Goal: Find contact information: Find contact information

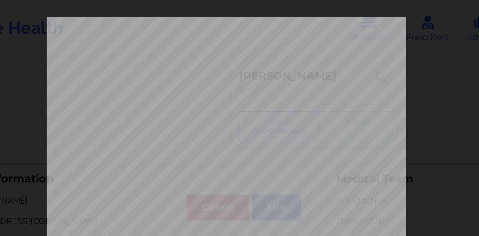
click at [305, 18] on div "Back cover of insurance image" at bounding box center [239, 161] width 323 height 302
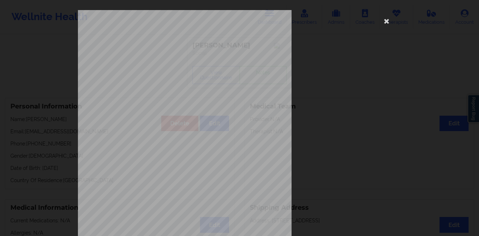
click at [390, 27] on div "Back cover of insurance image" at bounding box center [239, 161] width 323 height 302
click at [387, 24] on icon at bounding box center [386, 20] width 11 height 11
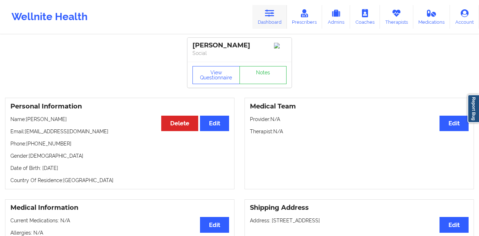
click at [272, 23] on link "Dashboard" at bounding box center [270, 17] width 34 height 24
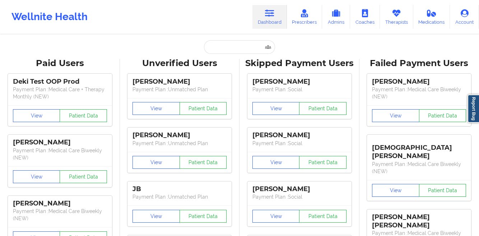
click at [228, 51] on input "text" at bounding box center [239, 47] width 71 height 14
paste input "[PERSON_NAME]"
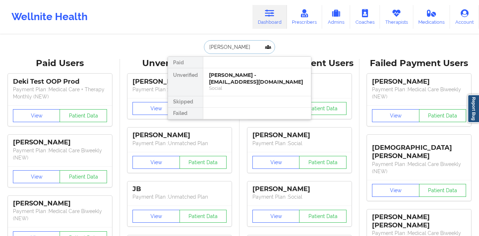
type input "[PERSON_NAME]"
click at [244, 80] on div "[PERSON_NAME] - [EMAIL_ADDRESS][DOMAIN_NAME]" at bounding box center [257, 78] width 96 height 13
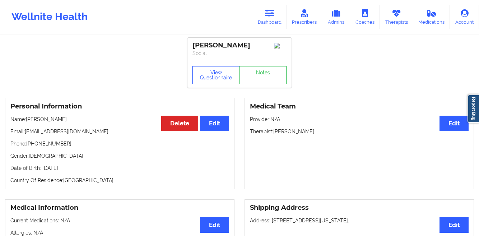
click at [199, 81] on button "View Questionnaire" at bounding box center [216, 75] width 47 height 18
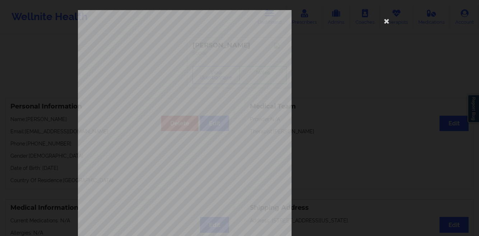
scroll to position [107, 0]
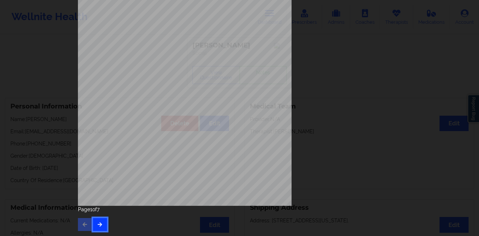
click at [98, 229] on button "button" at bounding box center [100, 224] width 14 height 13
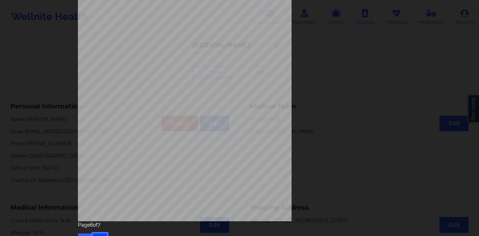
scroll to position [93, 0]
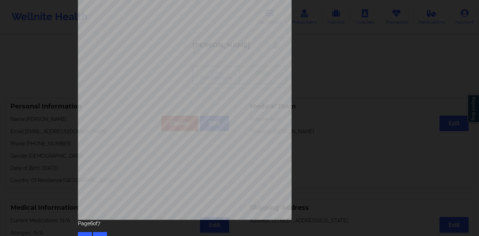
click at [28, 75] on div "Insurance company type details by patient commercial Insurance Member ID for pa…" at bounding box center [239, 118] width 479 height 236
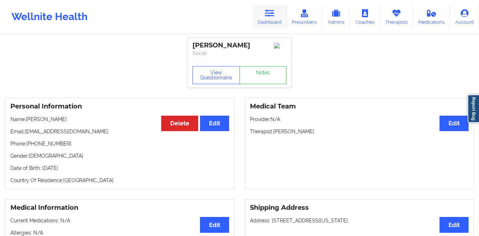
click at [275, 22] on link "Dashboard" at bounding box center [270, 17] width 34 height 24
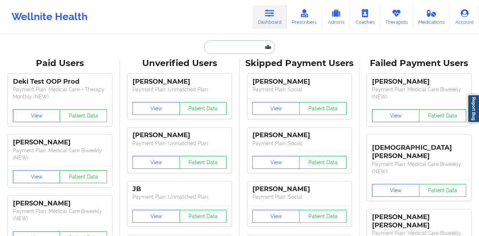
click at [220, 53] on input "text" at bounding box center [239, 47] width 71 height 14
paste input "[PERSON_NAME]"
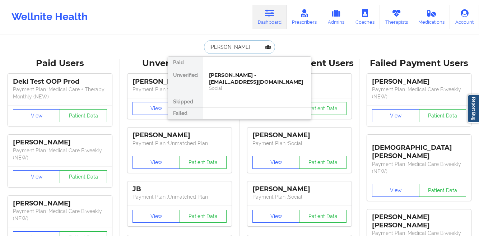
type input "[PERSON_NAME]"
click at [236, 73] on div "[PERSON_NAME] - [EMAIL_ADDRESS][DOMAIN_NAME]" at bounding box center [257, 78] width 96 height 13
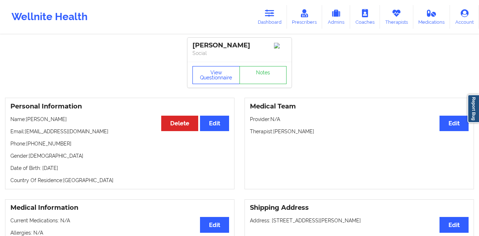
click at [210, 74] on button "View Questionnaire" at bounding box center [216, 75] width 47 height 18
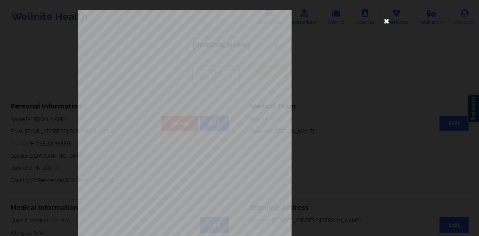
click at [385, 22] on icon at bounding box center [386, 20] width 11 height 11
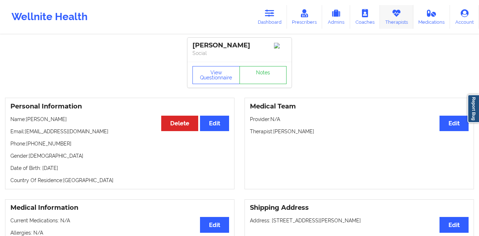
click at [397, 19] on link "Therapists" at bounding box center [396, 17] width 33 height 24
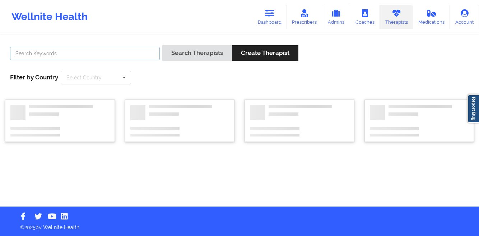
click at [103, 56] on input "text" at bounding box center [85, 54] width 150 height 14
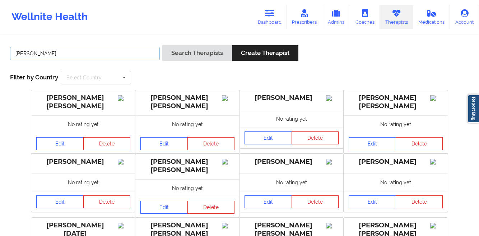
type input "[PERSON_NAME]"
click at [162, 45] on button "Search Therapists" at bounding box center [197, 52] width 70 height 15
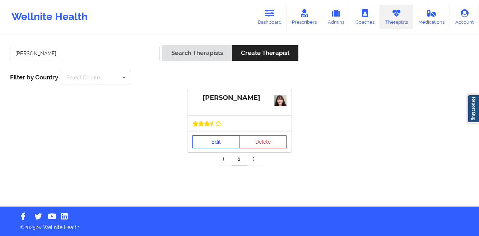
click at [206, 140] on link "Edit" at bounding box center [216, 141] width 47 height 13
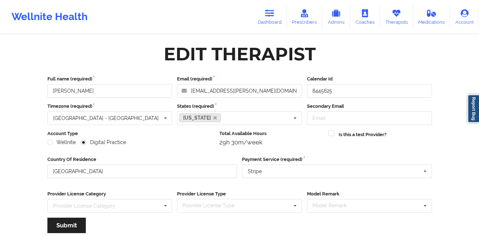
scroll to position [86, 0]
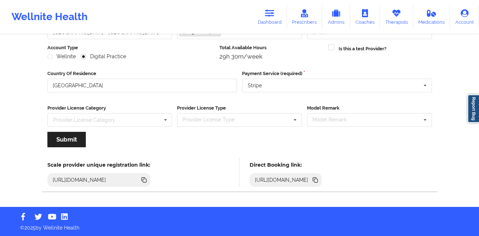
click at [316, 180] on icon at bounding box center [315, 179] width 4 height 4
click at [276, 10] on link "Dashboard" at bounding box center [270, 17] width 34 height 24
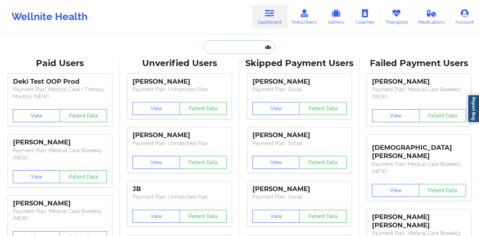
click at [225, 46] on input "text" at bounding box center [239, 47] width 71 height 14
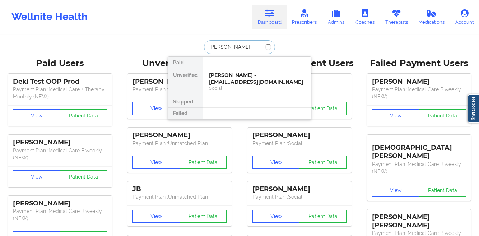
click at [216, 47] on input "[PERSON_NAME]" at bounding box center [239, 47] width 71 height 14
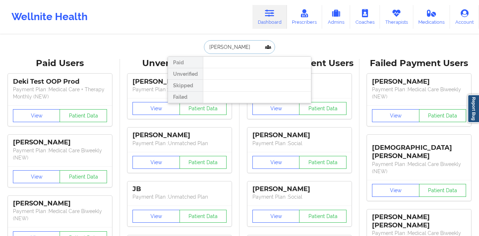
type input "[PERSON_NAME]"
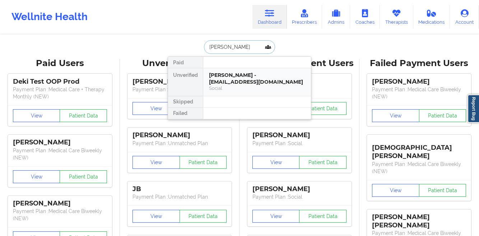
click at [218, 75] on div "[PERSON_NAME] - [EMAIL_ADDRESS][DOMAIN_NAME]" at bounding box center [257, 78] width 96 height 13
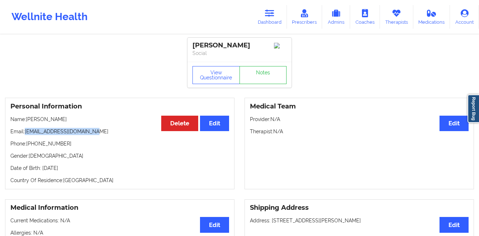
drag, startPoint x: 99, startPoint y: 137, endPoint x: 24, endPoint y: 137, distance: 74.7
click at [24, 135] on p "Email: [EMAIL_ADDRESS][DOMAIN_NAME]" at bounding box center [119, 131] width 219 height 7
copy p "[EMAIL_ADDRESS][DOMAIN_NAME]"
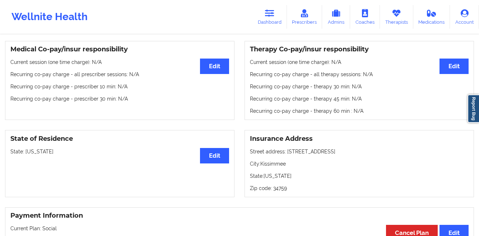
scroll to position [5, 0]
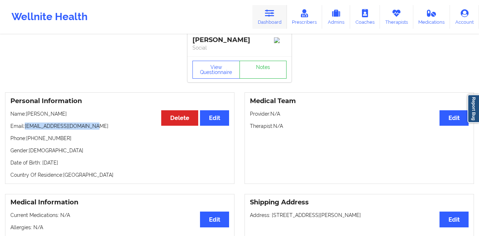
click at [266, 20] on link "Dashboard" at bounding box center [270, 17] width 34 height 24
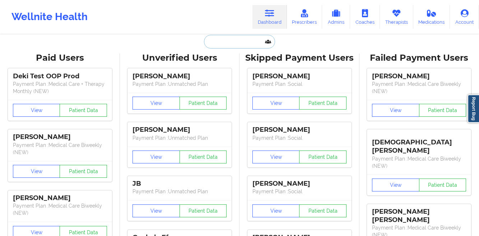
click at [213, 43] on input "text" at bounding box center [239, 42] width 71 height 14
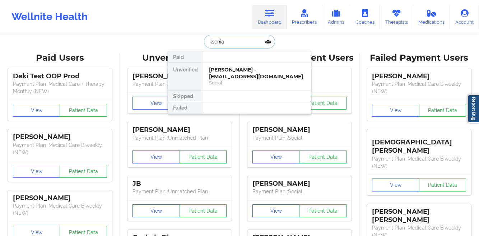
paste input "Sokolova"
type input "[PERSON_NAME]"
click at [226, 68] on div "[PERSON_NAME] - [EMAIL_ADDRESS][DOMAIN_NAME]" at bounding box center [257, 72] width 96 height 13
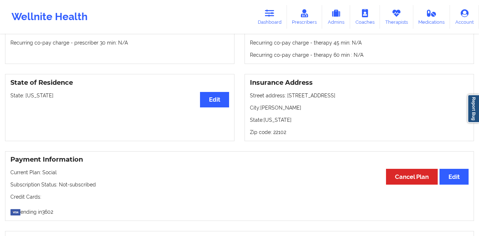
scroll to position [177, 0]
